Goal: Task Accomplishment & Management: Manage account settings

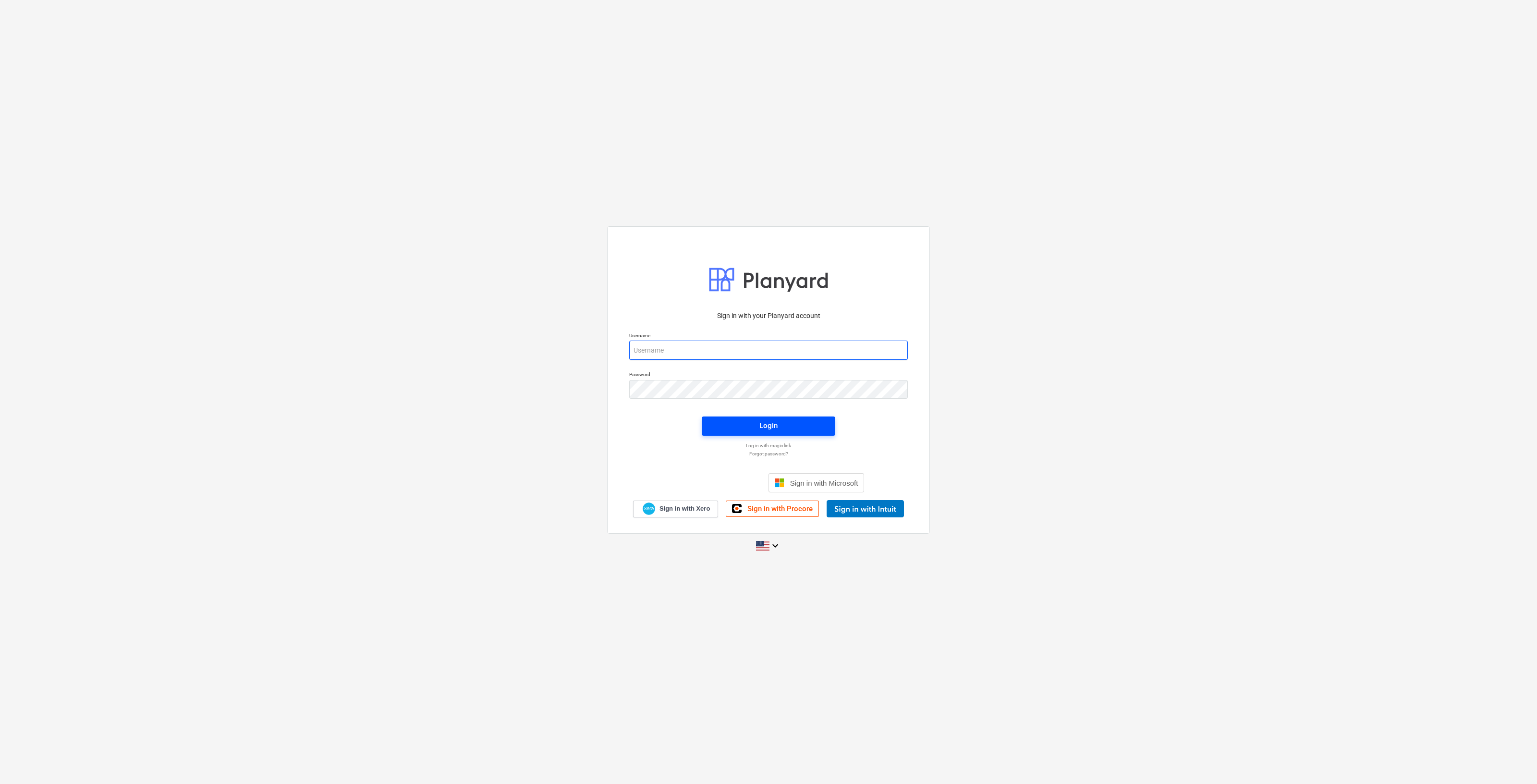
type input "[PERSON_NAME][EMAIL_ADDRESS][DOMAIN_NAME]"
click at [825, 430] on button "Login" at bounding box center [768, 426] width 133 height 19
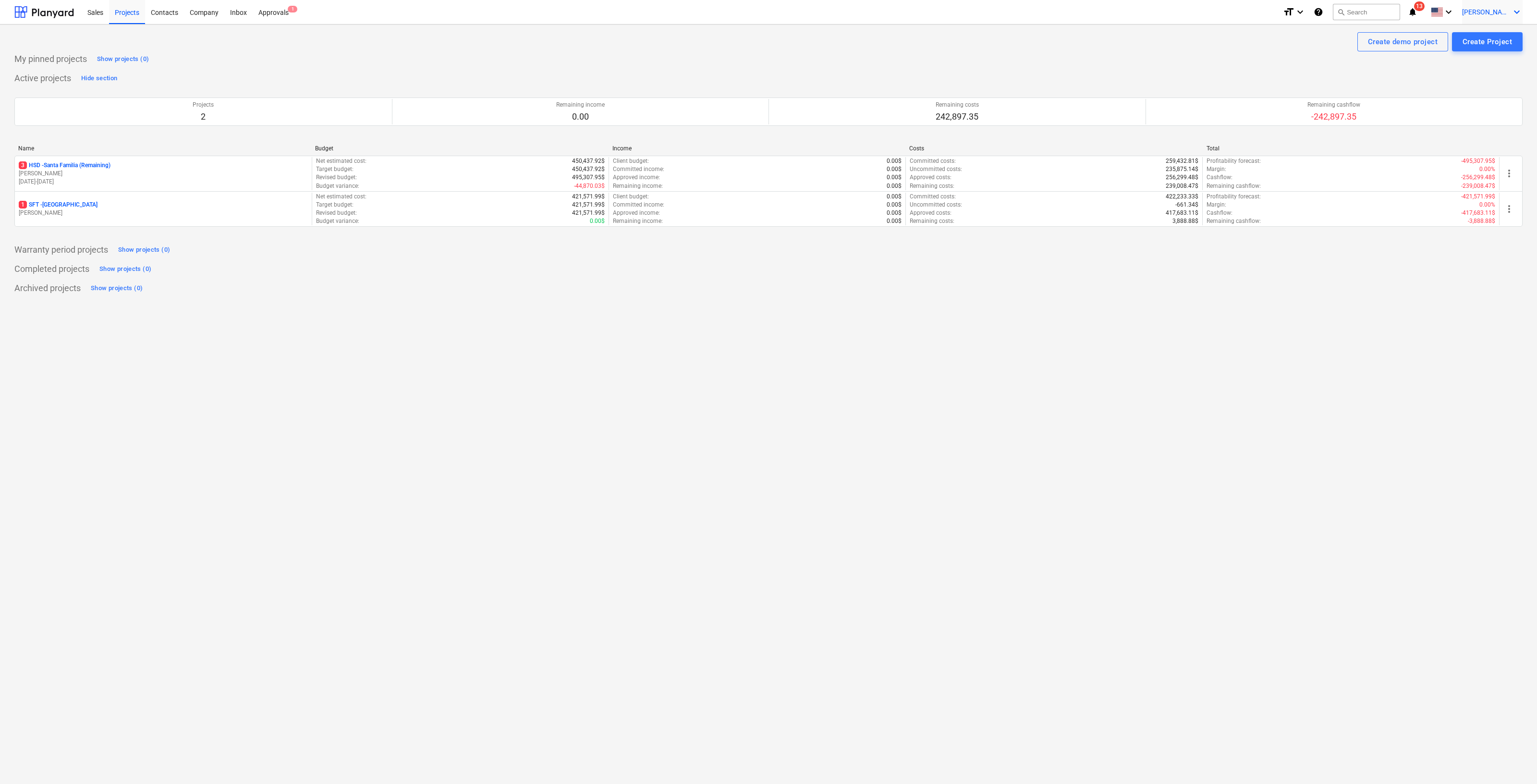
click at [1506, 12] on span "[PERSON_NAME]" at bounding box center [1485, 12] width 48 height 7
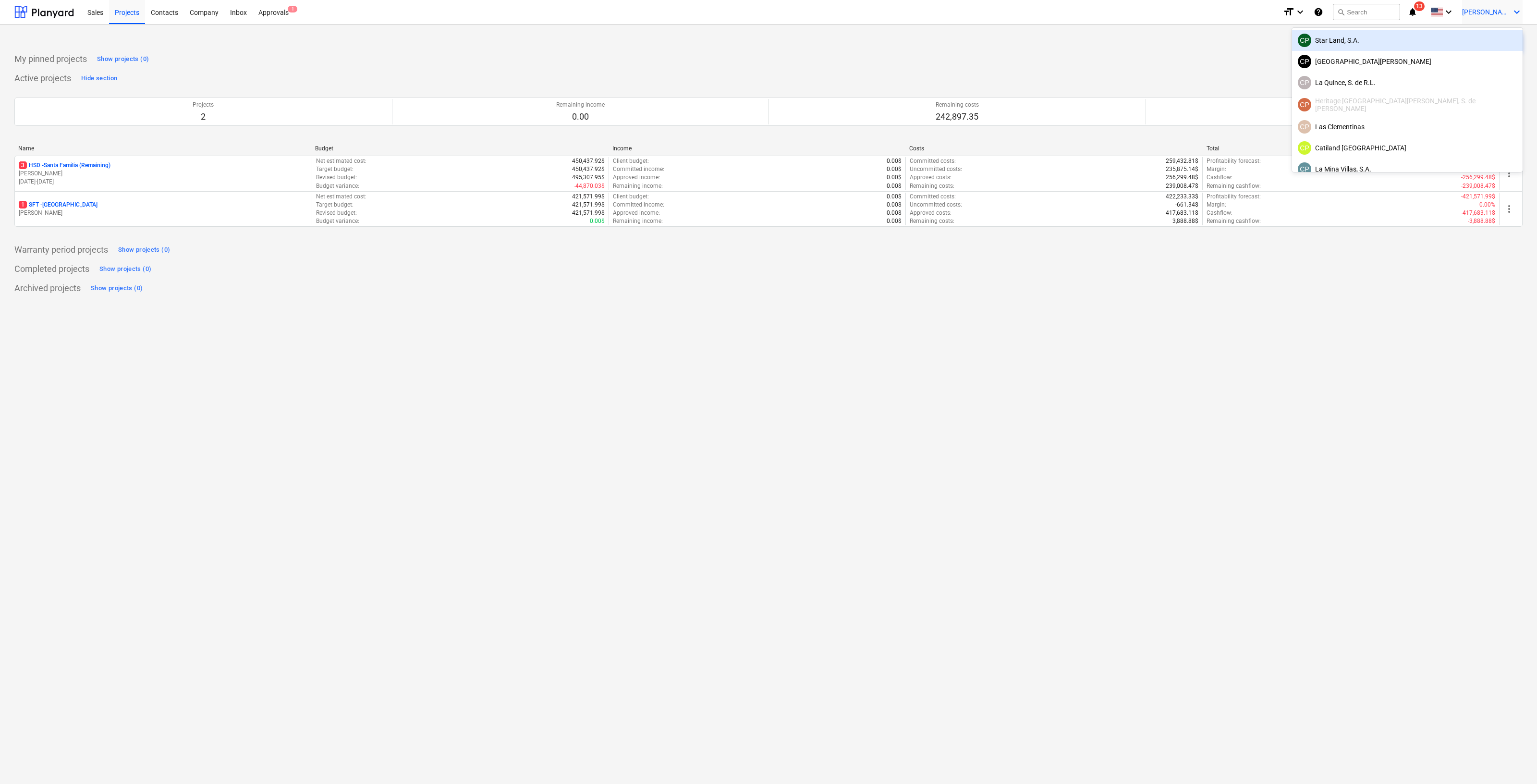
click at [1447, 41] on div "CP Star Land, S.A." at bounding box center [1407, 40] width 219 height 14
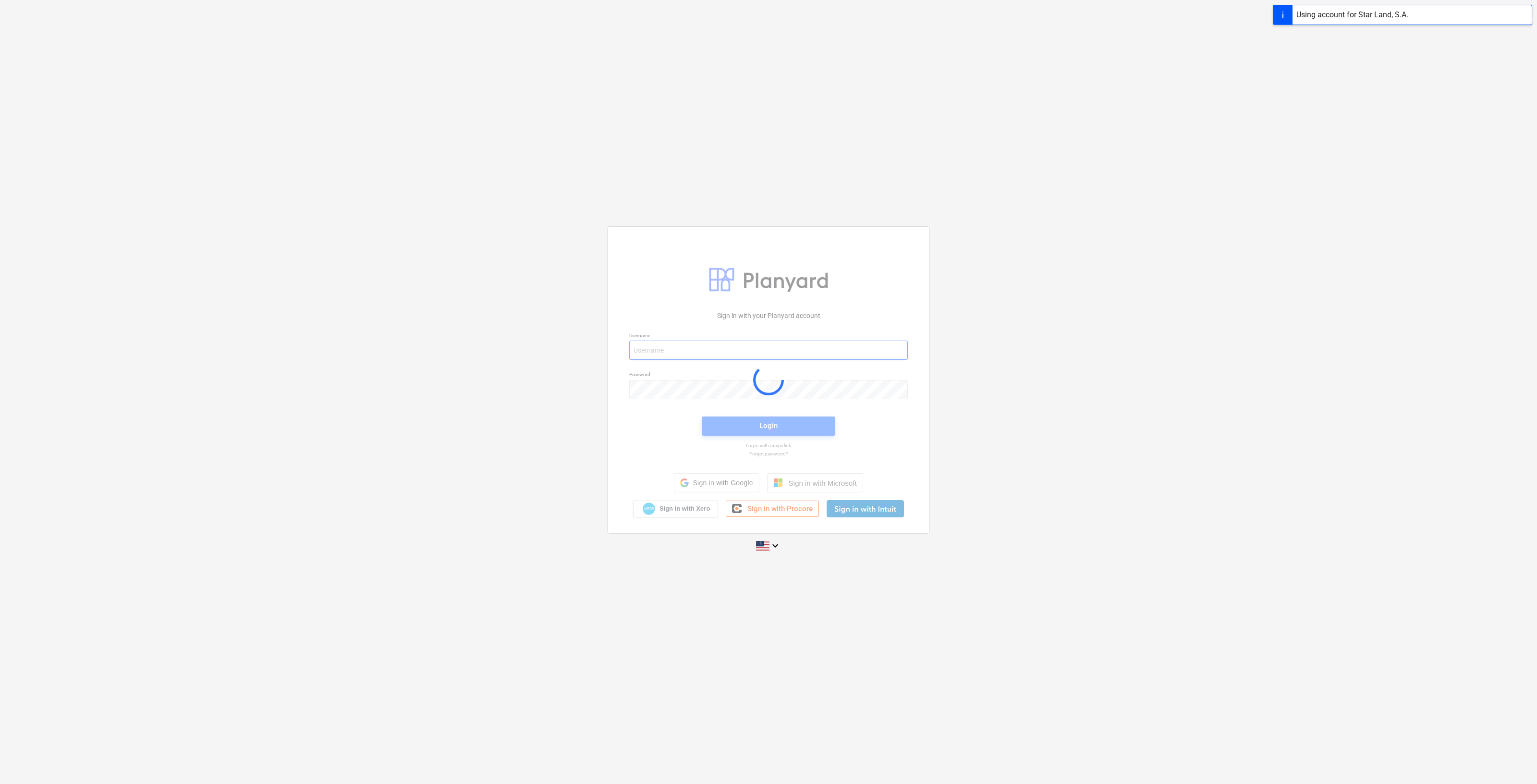
type input "[PERSON_NAME][EMAIL_ADDRESS][DOMAIN_NAME]"
